Goal: Find specific page/section: Find specific page/section

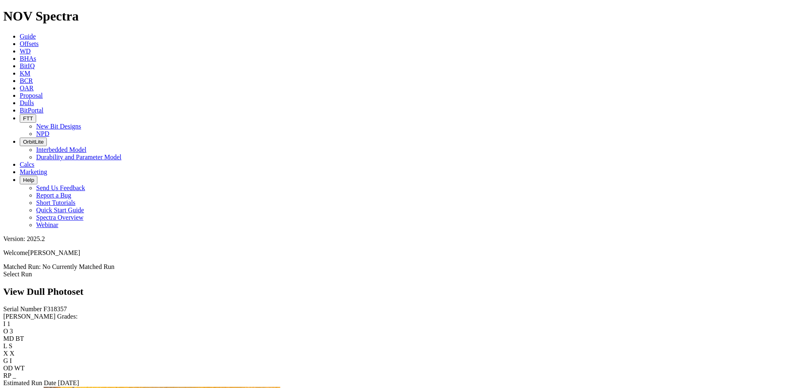
click at [34, 99] on span "Dulls" at bounding box center [27, 102] width 14 height 7
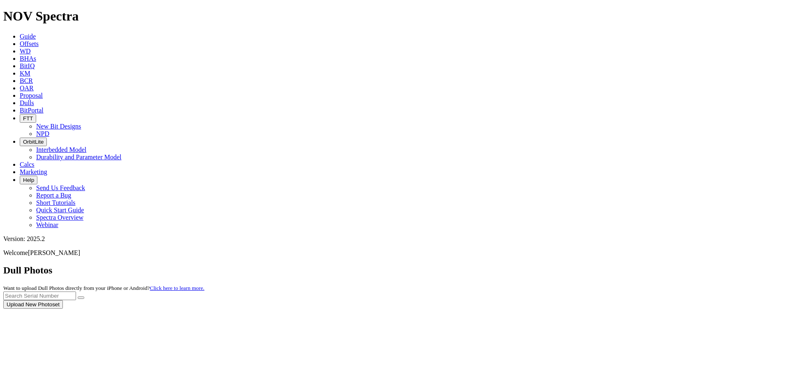
click at [626, 309] on div at bounding box center [394, 309] width 782 height 0
click at [76, 292] on input "text" at bounding box center [39, 296] width 73 height 9
click at [84, 297] on button "submit" at bounding box center [81, 298] width 7 height 2
click at [76, 292] on input "f319297" at bounding box center [39, 296] width 73 height 9
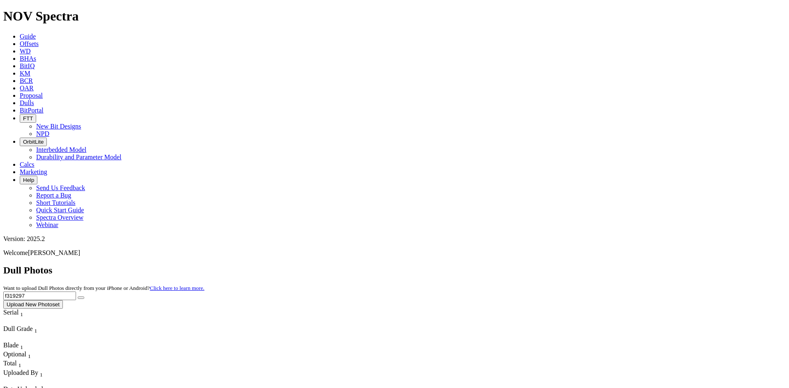
click at [76, 292] on input "f319297" at bounding box center [39, 296] width 73 height 9
type input "a319111"
click at [78, 297] on button "submit" at bounding box center [81, 298] width 7 height 2
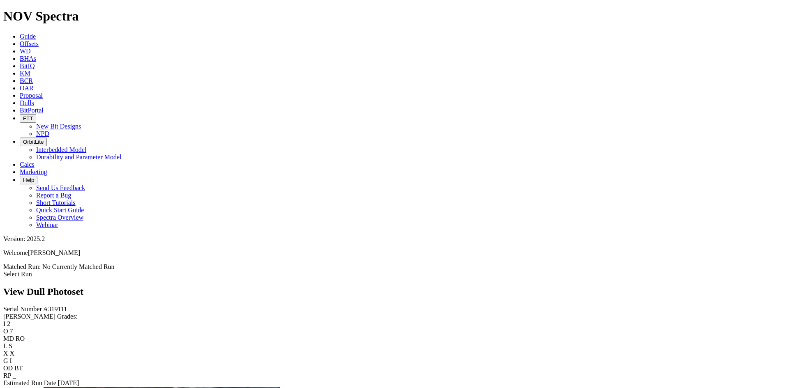
click at [32, 271] on link "Select Run" at bounding box center [17, 274] width 29 height 7
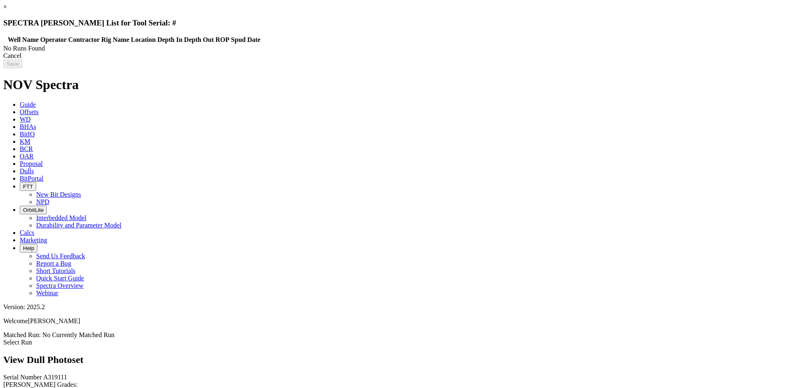
click at [7, 10] on link "×" at bounding box center [5, 6] width 4 height 7
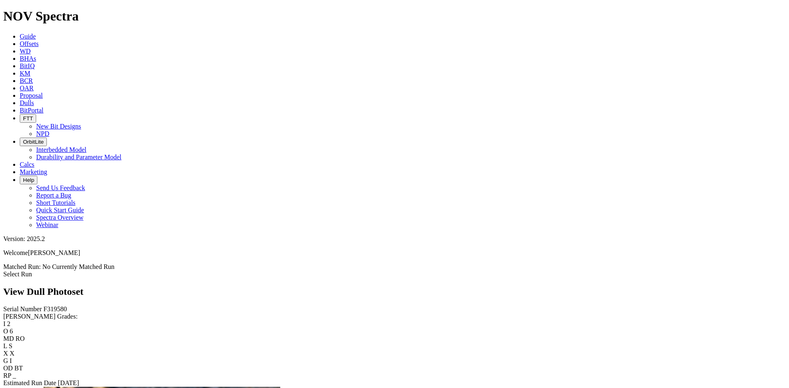
click at [32, 271] on link "Select Run" at bounding box center [17, 274] width 29 height 7
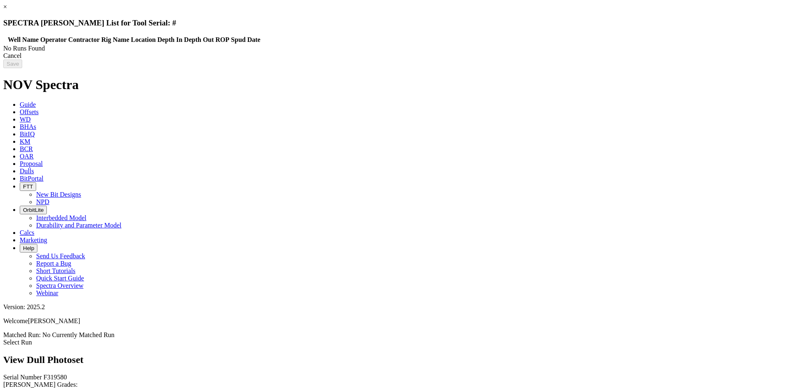
click at [624, 60] on div "Cancel" at bounding box center [394, 55] width 782 height 7
